Goal: Ask a question

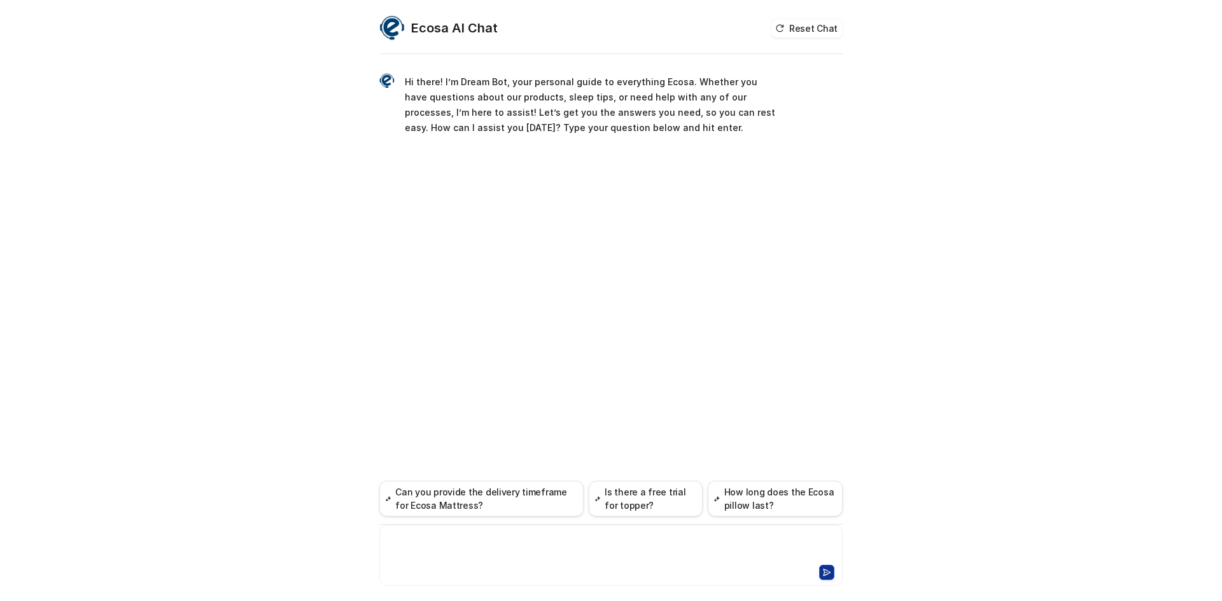
click at [458, 540] on div at bounding box center [610, 547] width 457 height 29
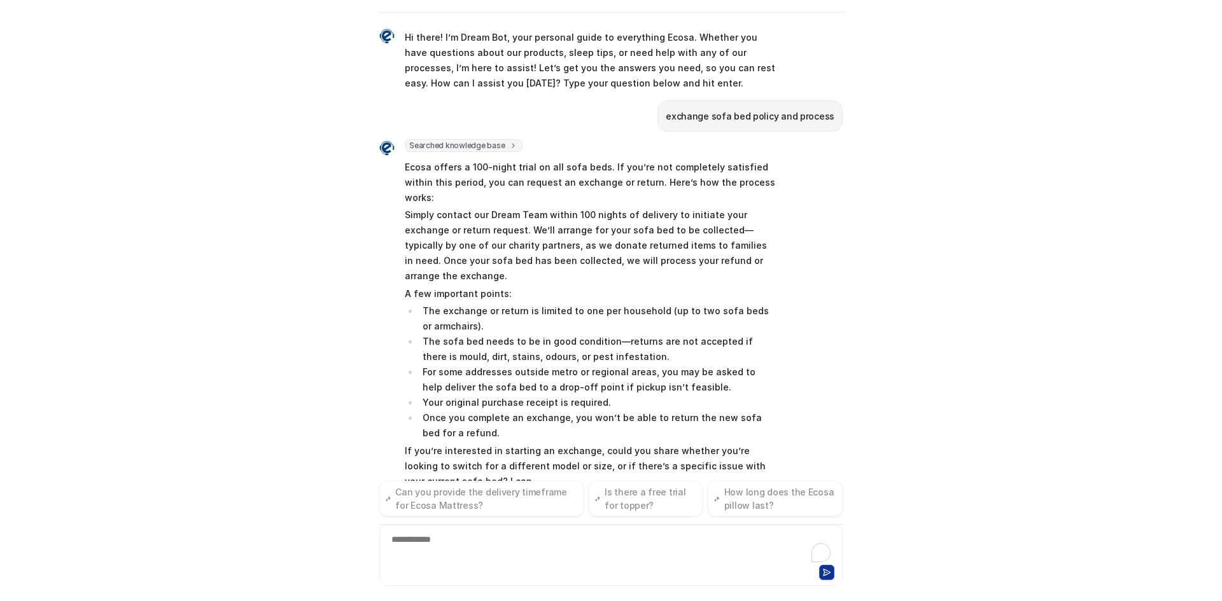
scroll to position [18, 0]
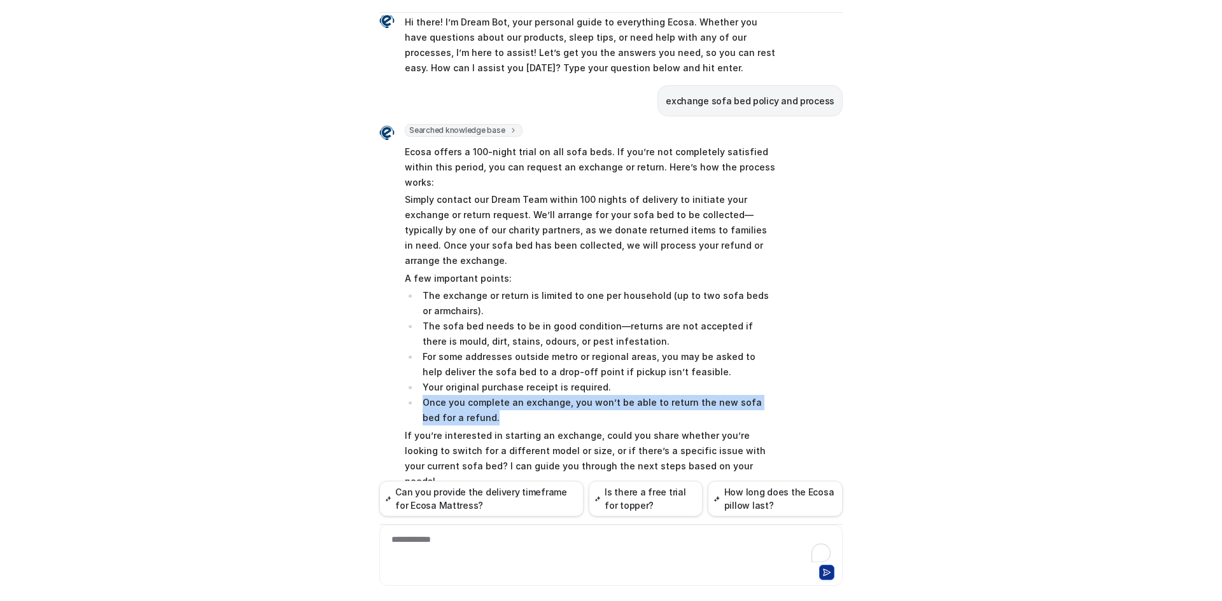
drag, startPoint x: 420, startPoint y: 371, endPoint x: 478, endPoint y: 383, distance: 59.2
click at [478, 395] on li "Once you complete an exchange, you won’t be able to return the new sofa bed for…" at bounding box center [598, 410] width 358 height 31
copy li "Once you complete an exchange, you won’t be able to return the new sofa bed for…"
